Goal: Navigation & Orientation: Go to known website

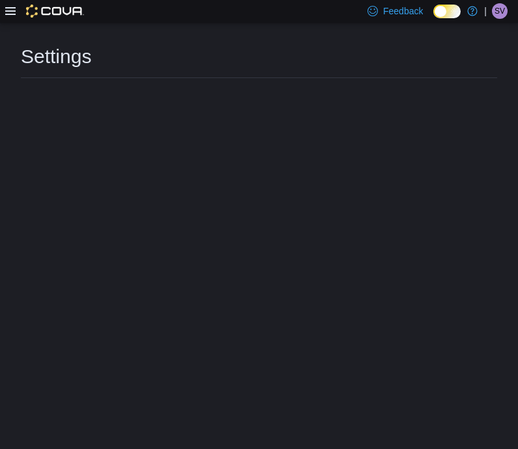
click at [500, 12] on div "Feedback Dark Mode True North Vape Shop | SV SarahSSM Vape" at bounding box center [435, 11] width 156 height 23
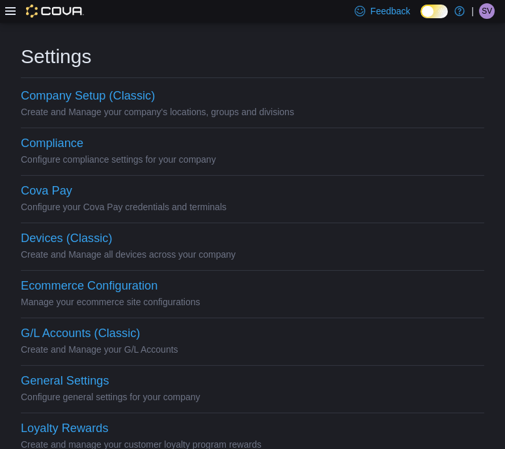
click at [486, 10] on span "SV" at bounding box center [487, 11] width 10 height 16
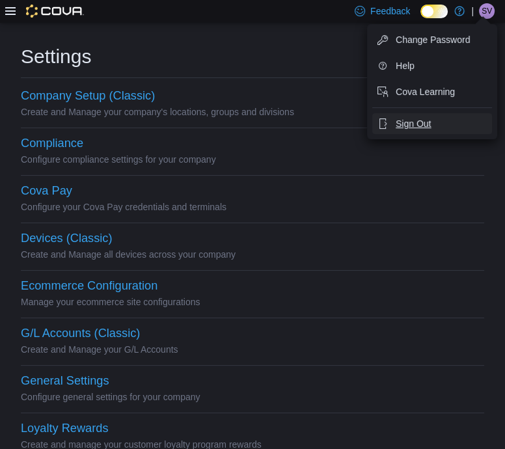
click at [442, 122] on button "Sign Out" at bounding box center [433, 123] width 120 height 21
